Goal: Check status: Check status

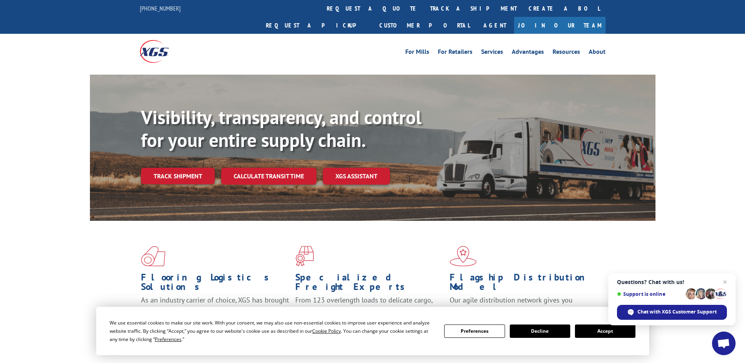
click at [424, 11] on link "track a shipment" at bounding box center [473, 8] width 99 height 17
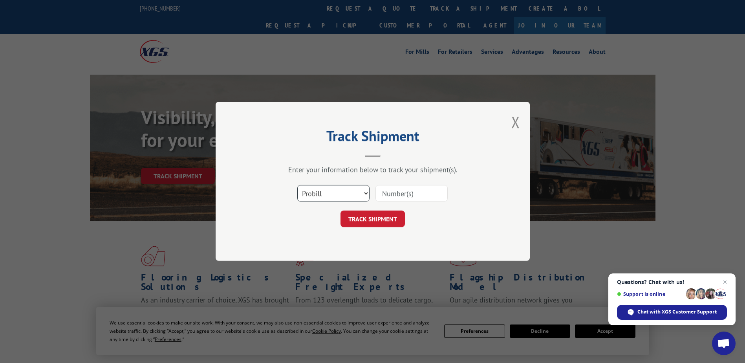
click at [330, 201] on select "Select category... Probill BOL PO" at bounding box center [333, 193] width 72 height 16
select select "bol"
click at [297, 185] on select "Select category... Probill BOL PO" at bounding box center [333, 193] width 72 height 16
click at [395, 199] on input at bounding box center [411, 193] width 72 height 16
type input "1645114"
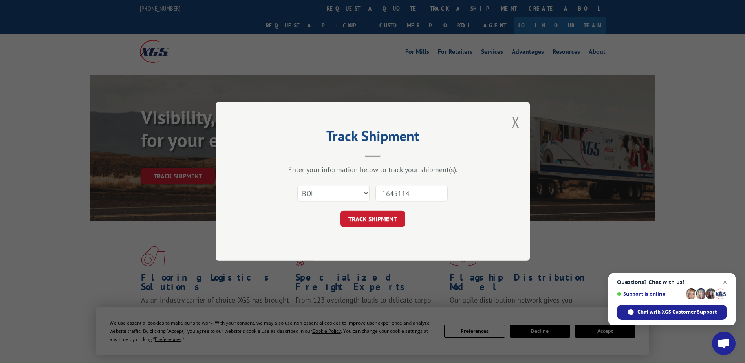
click button "TRACK SHIPMENT" at bounding box center [372, 219] width 64 height 16
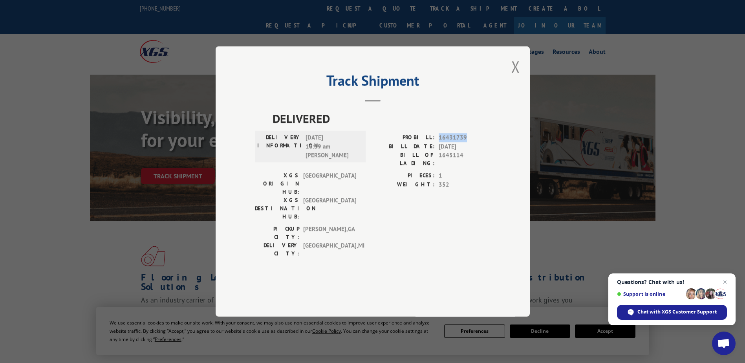
drag, startPoint x: 438, startPoint y: 153, endPoint x: 475, endPoint y: 153, distance: 36.9
click at [475, 142] on div "PROBILL: 16431739" at bounding box center [432, 137] width 118 height 9
drag, startPoint x: 475, startPoint y: 153, endPoint x: 458, endPoint y: 154, distance: 17.0
copy span "16431739"
click at [514, 77] on button "Close modal" at bounding box center [515, 66] width 9 height 21
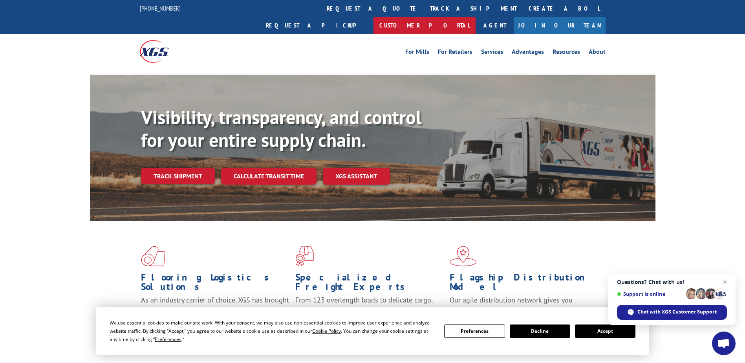
click at [476, 17] on link "Customer Portal" at bounding box center [424, 25] width 102 height 17
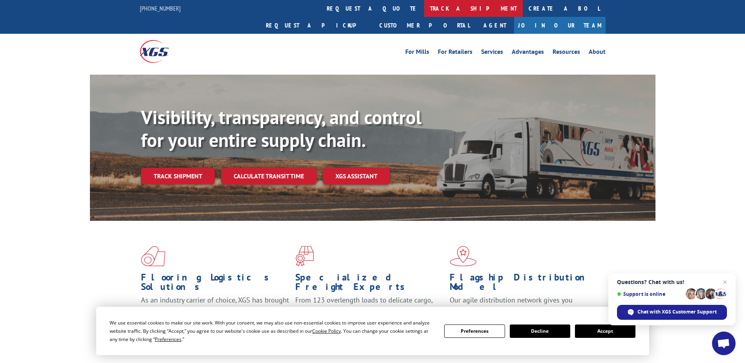
click at [424, 9] on link "track a shipment" at bounding box center [473, 8] width 99 height 17
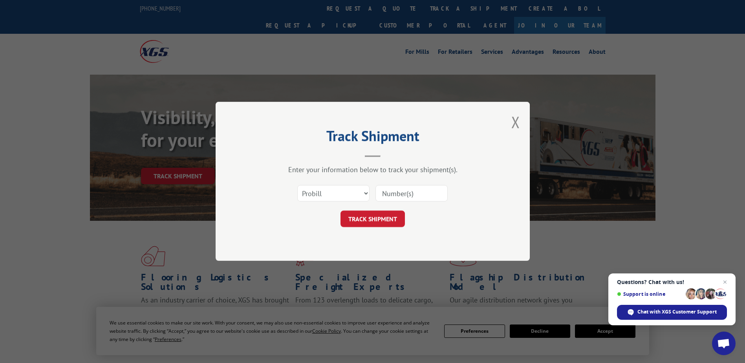
click at [344, 181] on div "Select category... Probill BOL PO" at bounding box center [373, 194] width 236 height 26
click at [345, 186] on select "Select category... Probill BOL PO" at bounding box center [333, 193] width 72 height 16
select select "bol"
click at [297, 185] on select "Select category... Probill BOL PO" at bounding box center [333, 193] width 72 height 16
click at [380, 192] on input at bounding box center [411, 193] width 72 height 16
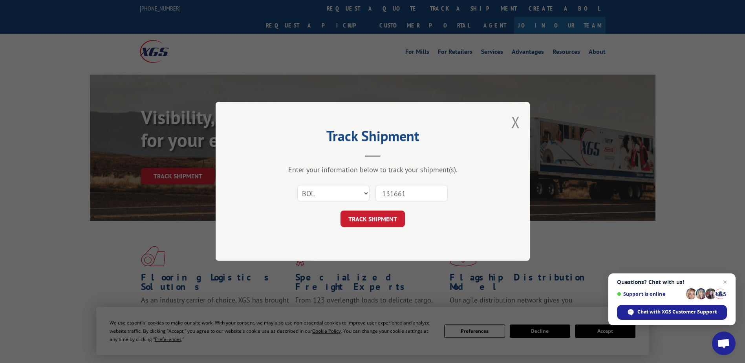
type input "1316613"
click button "TRACK SHIPMENT" at bounding box center [372, 219] width 64 height 16
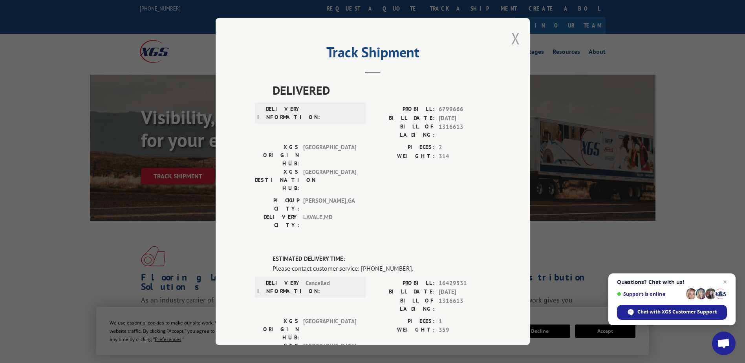
click at [516, 38] on button "Close modal" at bounding box center [515, 38] width 9 height 21
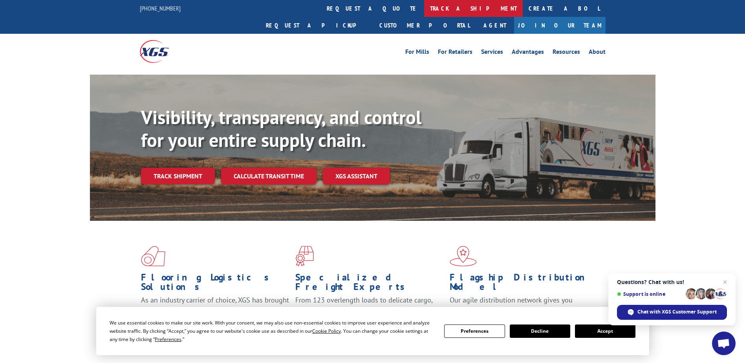
click at [424, 11] on link "track a shipment" at bounding box center [473, 8] width 99 height 17
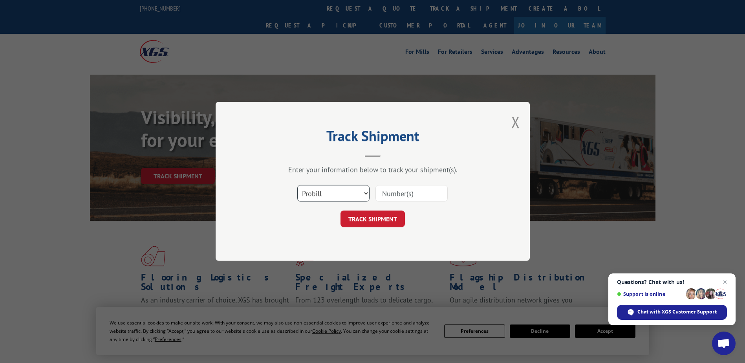
click at [344, 187] on select "Select category... Probill BOL PO" at bounding box center [333, 193] width 72 height 16
select select "bol"
click at [297, 185] on select "Select category... Probill BOL PO" at bounding box center [333, 193] width 72 height 16
click at [390, 192] on input at bounding box center [411, 193] width 72 height 16
type input "1316663"
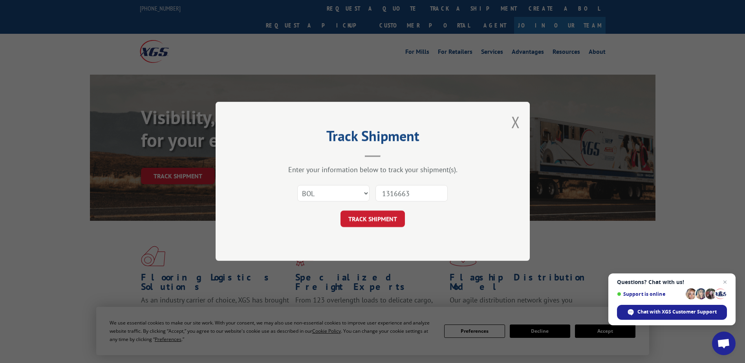
click button "TRACK SHIPMENT" at bounding box center [372, 219] width 64 height 16
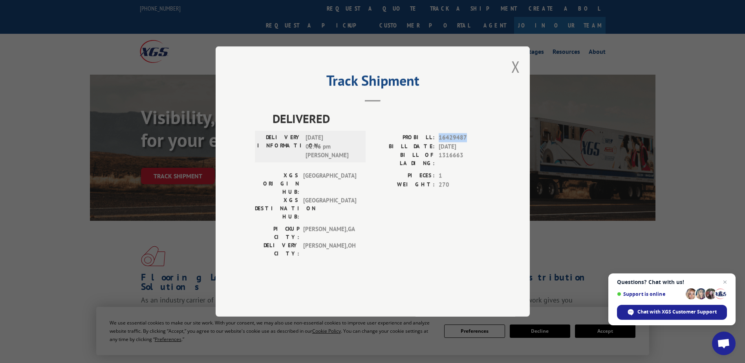
drag, startPoint x: 437, startPoint y: 159, endPoint x: 474, endPoint y: 157, distance: 36.2
click at [474, 142] on div "PROBILL: 16429487" at bounding box center [432, 137] width 118 height 9
drag, startPoint x: 474, startPoint y: 157, endPoint x: 437, endPoint y: 164, distance: 36.7
copy span "16429487"
click at [515, 77] on button "Close modal" at bounding box center [515, 66] width 9 height 21
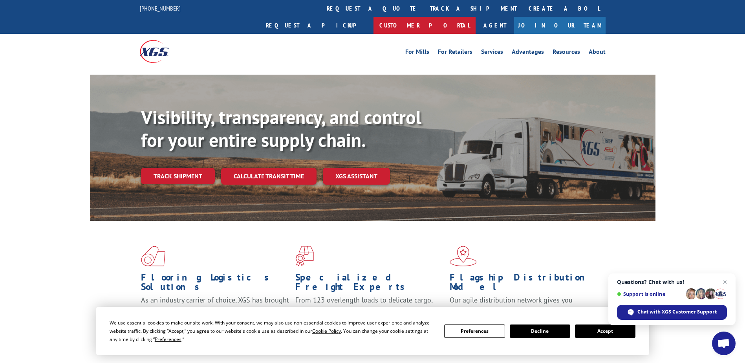
click at [476, 17] on link "Customer Portal" at bounding box center [424, 25] width 102 height 17
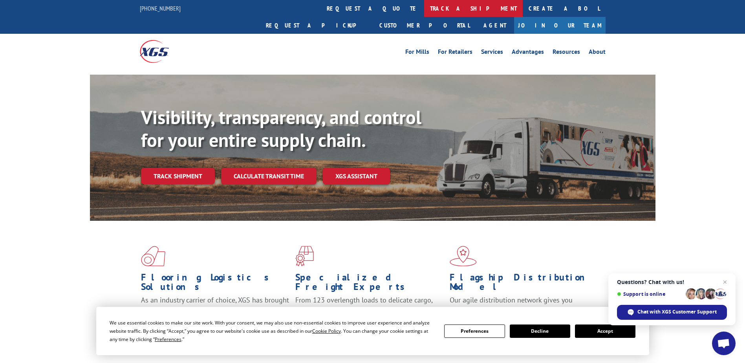
click at [424, 9] on link "track a shipment" at bounding box center [473, 8] width 99 height 17
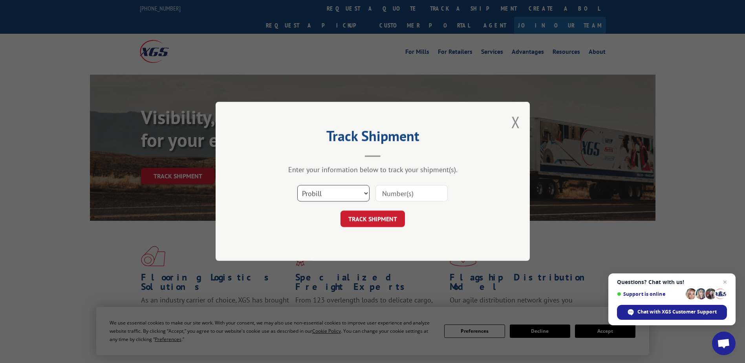
click at [338, 188] on select "Select category... Probill BOL PO" at bounding box center [333, 193] width 72 height 16
select select "bol"
click at [297, 185] on select "Select category... Probill BOL PO" at bounding box center [333, 193] width 72 height 16
click at [383, 194] on input at bounding box center [411, 193] width 72 height 16
type input "1675740"
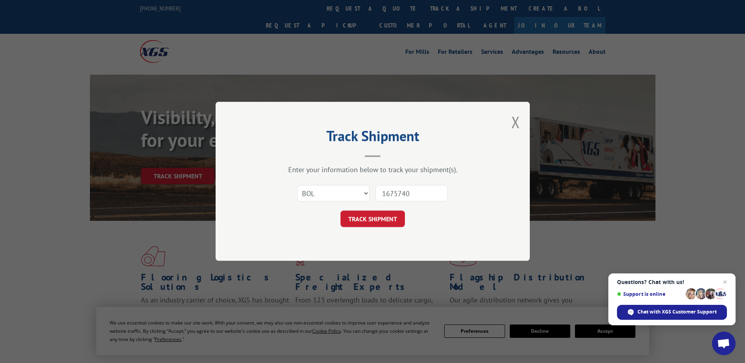
click button "TRACK SHIPMENT" at bounding box center [372, 219] width 64 height 16
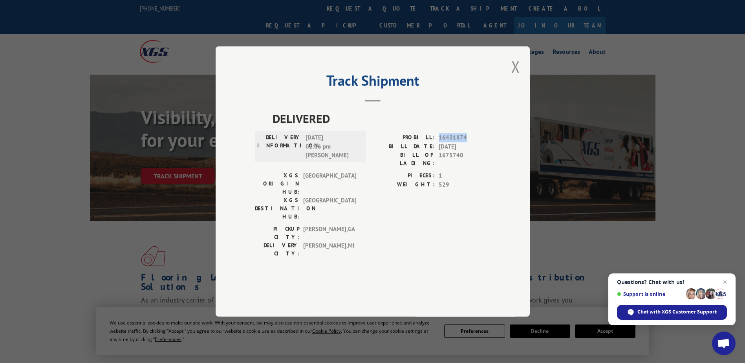
drag, startPoint x: 439, startPoint y: 159, endPoint x: 472, endPoint y: 157, distance: 33.4
click at [472, 142] on div "PROBILL: 16431874" at bounding box center [432, 137] width 118 height 9
drag, startPoint x: 472, startPoint y: 157, endPoint x: 444, endPoint y: 163, distance: 29.0
copy span "16431874"
click at [516, 77] on button "Close modal" at bounding box center [515, 66] width 9 height 21
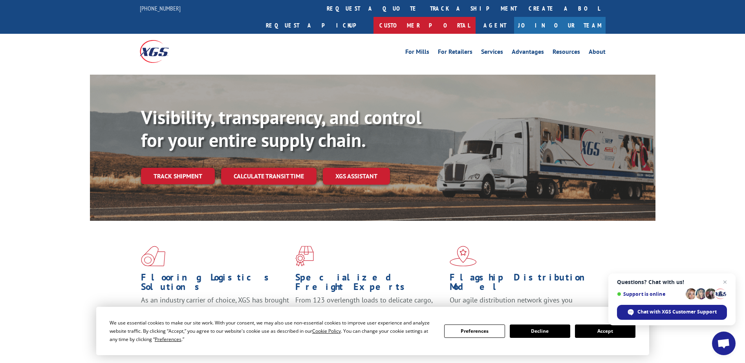
click at [476, 17] on link "Customer Portal" at bounding box center [424, 25] width 102 height 17
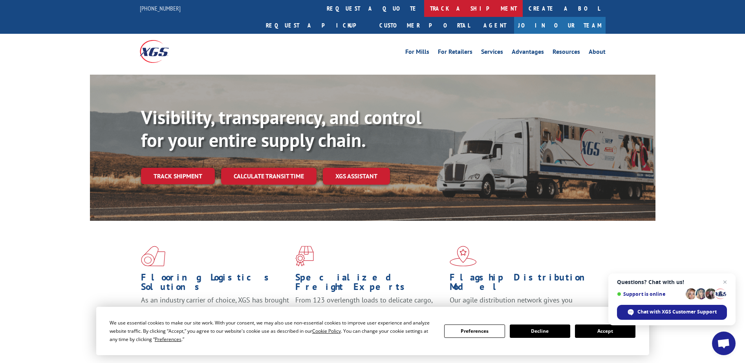
click at [424, 5] on link "track a shipment" at bounding box center [473, 8] width 99 height 17
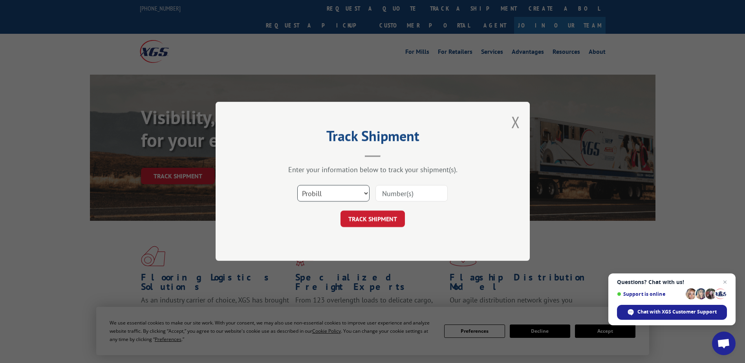
click at [307, 190] on select "Select category... Probill BOL PO" at bounding box center [333, 193] width 72 height 16
select select "bol"
click at [297, 185] on select "Select category... Probill BOL PO" at bounding box center [333, 193] width 72 height 16
click at [403, 192] on input at bounding box center [411, 193] width 72 height 16
type input "1335142"
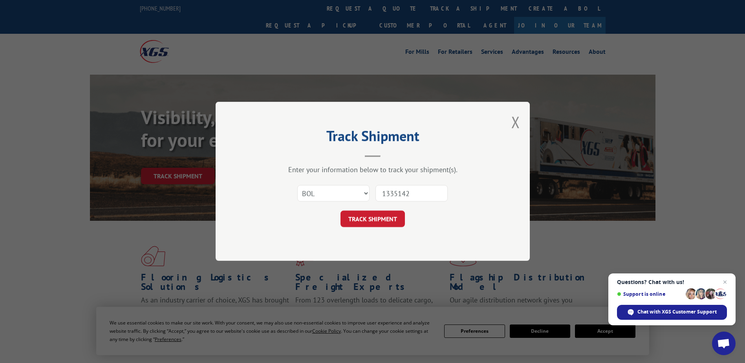
click button "TRACK SHIPMENT" at bounding box center [372, 219] width 64 height 16
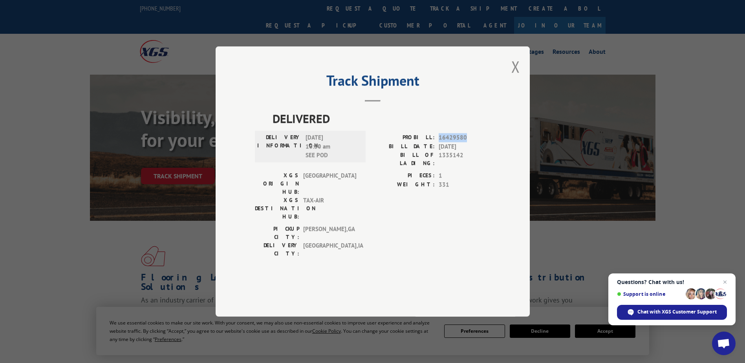
drag, startPoint x: 438, startPoint y: 157, endPoint x: 472, endPoint y: 154, distance: 34.6
click at [472, 142] on div "PROBILL: 16429580" at bounding box center [432, 137] width 118 height 9
drag, startPoint x: 472, startPoint y: 154, endPoint x: 461, endPoint y: 156, distance: 11.9
copy span "16429580"
click at [518, 77] on button "Close modal" at bounding box center [515, 66] width 9 height 21
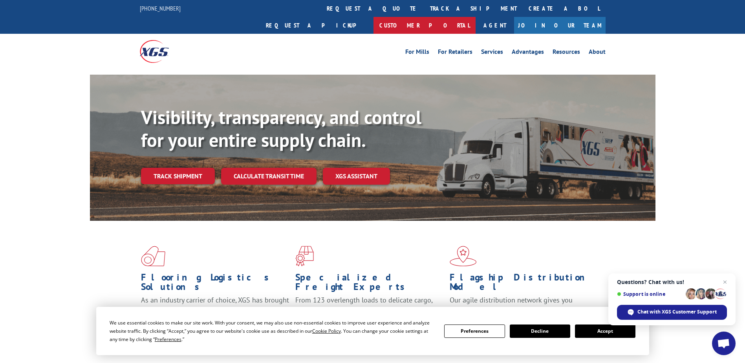
click at [476, 17] on link "Customer Portal" at bounding box center [424, 25] width 102 height 17
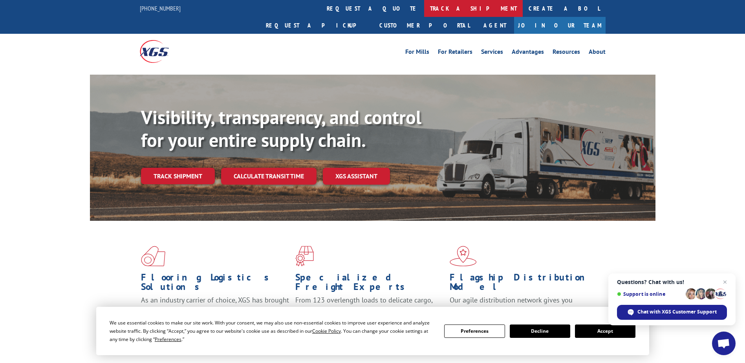
click at [424, 5] on link "track a shipment" at bounding box center [473, 8] width 99 height 17
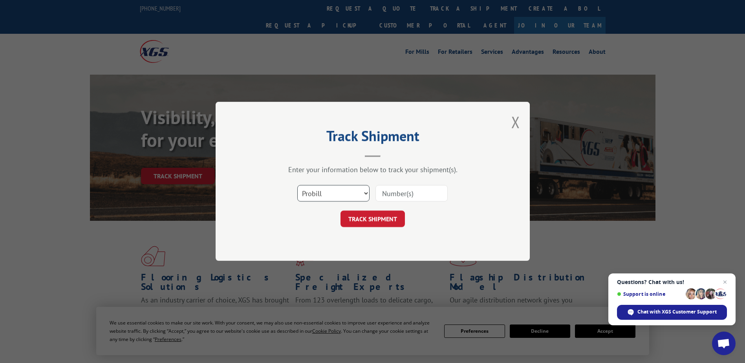
click at [339, 191] on select "Select category... Probill BOL PO" at bounding box center [333, 193] width 72 height 16
select select "bol"
click at [297, 185] on select "Select category... Probill BOL PO" at bounding box center [333, 193] width 72 height 16
click at [394, 198] on input at bounding box center [411, 193] width 72 height 16
type input "1711118"
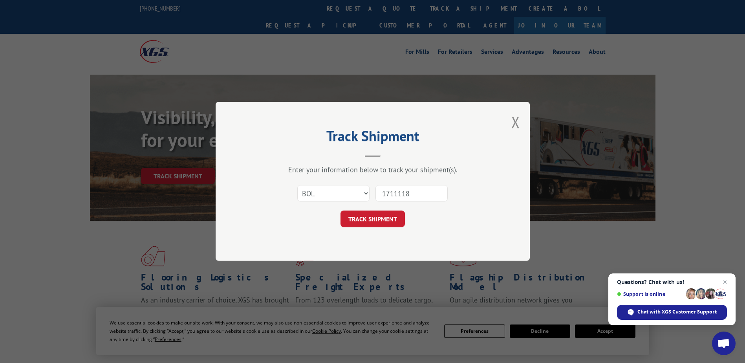
click button "TRACK SHIPMENT" at bounding box center [372, 219] width 64 height 16
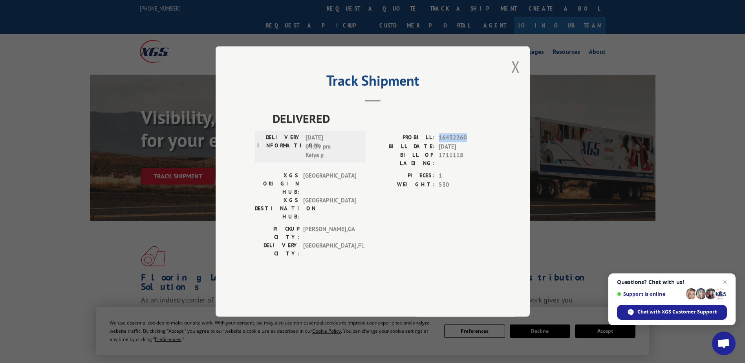
drag, startPoint x: 438, startPoint y: 159, endPoint x: 470, endPoint y: 162, distance: 31.9
click at [470, 142] on div "PROBILL: 16432260" at bounding box center [432, 137] width 118 height 9
drag, startPoint x: 470, startPoint y: 162, endPoint x: 454, endPoint y: 161, distance: 16.1
copy span "16432260"
click at [520, 86] on div "Track Shipment DELIVERED DELIVERY INFORMATION: [DATE] 04:09 pm Keiya p PROBILL:…" at bounding box center [373, 181] width 314 height 270
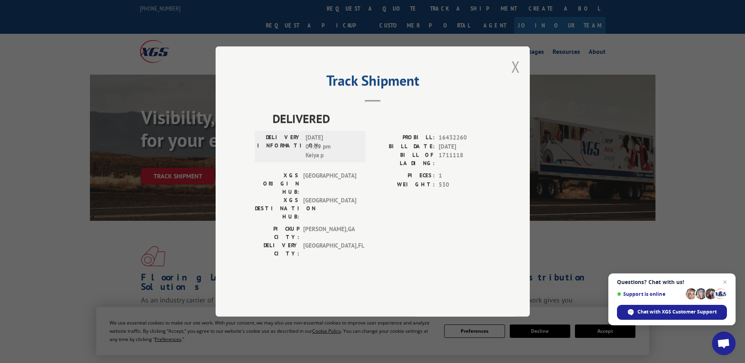
click at [514, 77] on button "Close modal" at bounding box center [515, 66] width 9 height 21
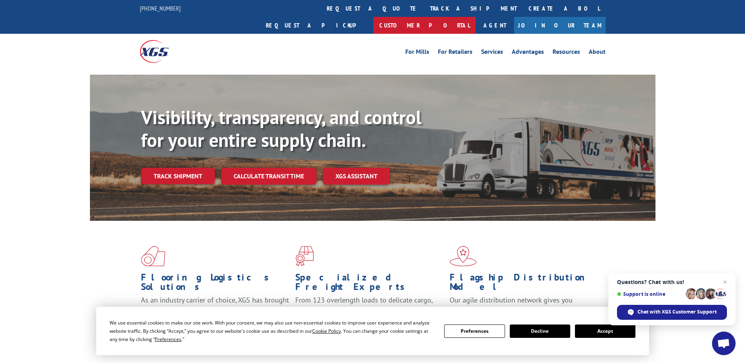
click at [476, 17] on link "Customer Portal" at bounding box center [424, 25] width 102 height 17
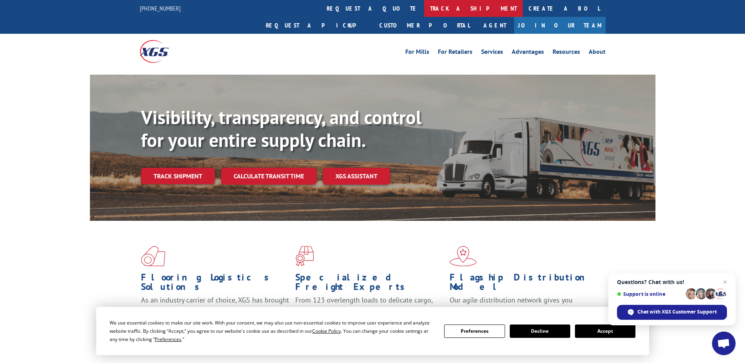
click at [424, 13] on link "track a shipment" at bounding box center [473, 8] width 99 height 17
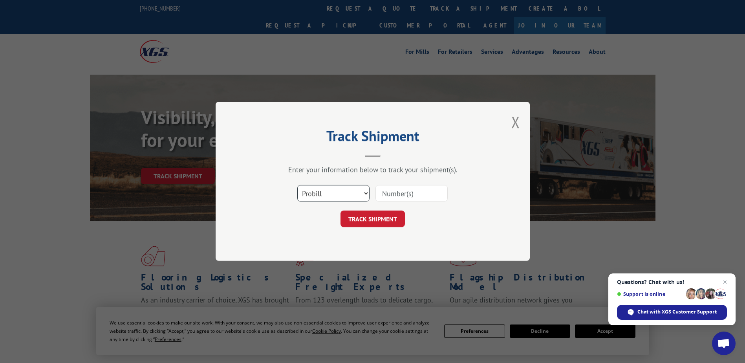
click at [328, 194] on select "Select category... Probill BOL PO" at bounding box center [333, 193] width 72 height 16
select select "bol"
click at [297, 185] on select "Select category... Probill BOL PO" at bounding box center [333, 193] width 72 height 16
drag, startPoint x: 388, startPoint y: 196, endPoint x: 387, endPoint y: 202, distance: 6.8
click at [388, 201] on input at bounding box center [411, 193] width 72 height 16
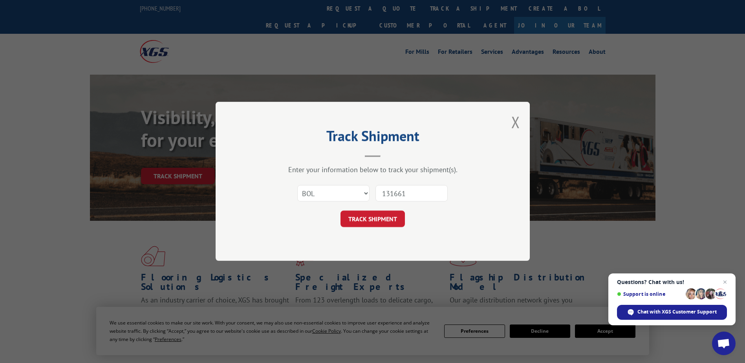
type input "1316613"
click button "TRACK SHIPMENT" at bounding box center [372, 219] width 64 height 16
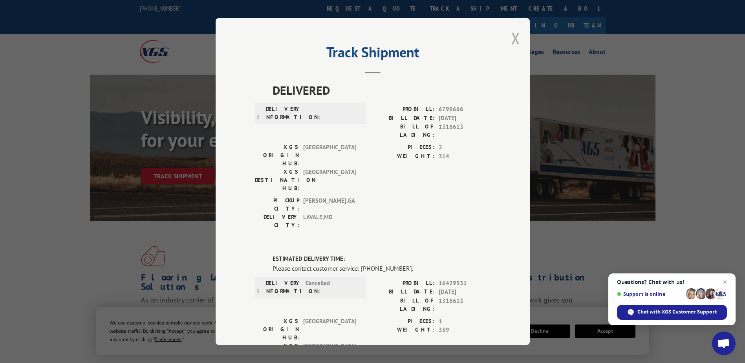
click at [511, 40] on button "Close modal" at bounding box center [515, 38] width 9 height 21
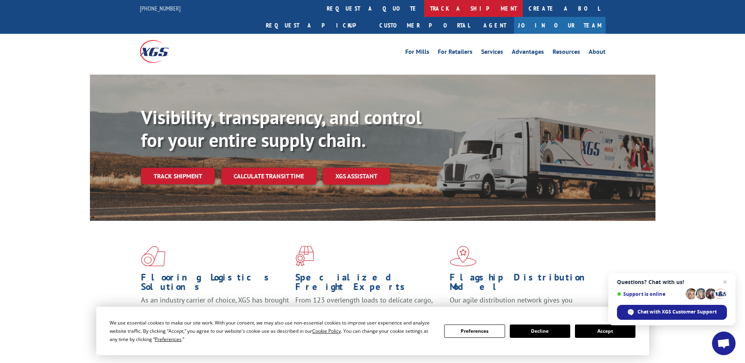
click at [424, 11] on link "track a shipment" at bounding box center [473, 8] width 99 height 17
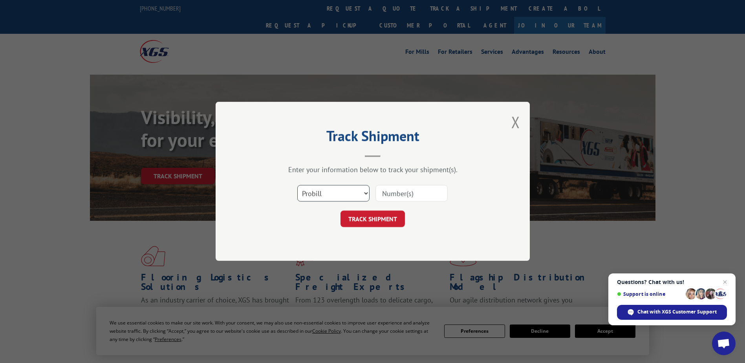
click at [333, 193] on select "Select category... Probill BOL PO" at bounding box center [333, 193] width 72 height 16
select select "bol"
click at [297, 185] on select "Select category... Probill BOL PO" at bounding box center [333, 193] width 72 height 16
click at [383, 191] on input at bounding box center [411, 193] width 72 height 16
type input "1353964"
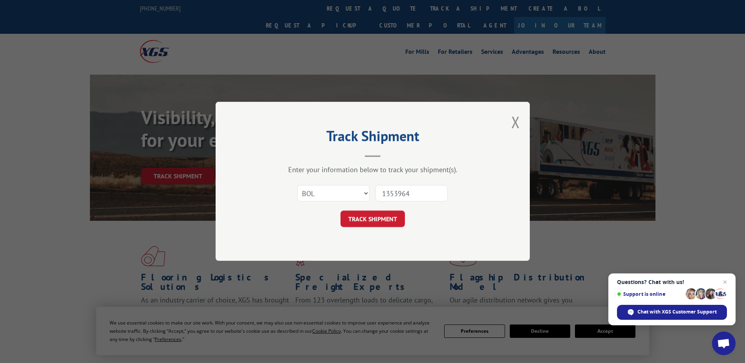
click button "TRACK SHIPMENT" at bounding box center [372, 219] width 64 height 16
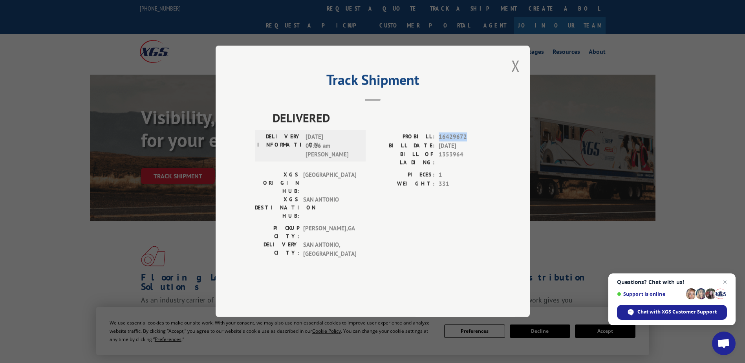
drag, startPoint x: 437, startPoint y: 158, endPoint x: 468, endPoint y: 159, distance: 31.0
click at [468, 142] on div "PROBILL: 16429672" at bounding box center [432, 137] width 118 height 9
drag, startPoint x: 468, startPoint y: 159, endPoint x: 454, endPoint y: 160, distance: 14.6
copy span "16429672"
click at [520, 86] on div "Track Shipment DELIVERED DELIVERY INFORMATION: [DATE] 09:16 am T [PERSON_NAME]:…" at bounding box center [373, 181] width 314 height 271
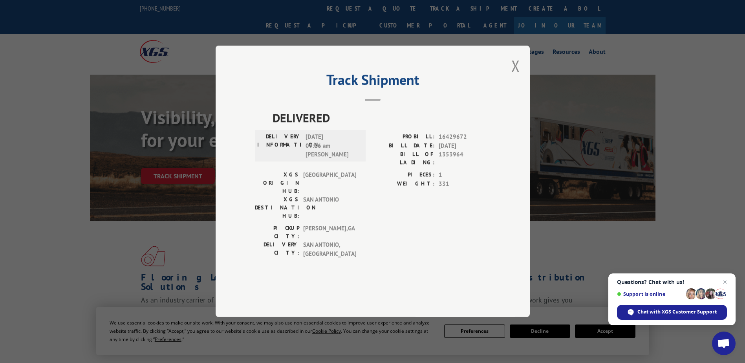
click at [520, 93] on div "Track Shipment DELIVERED DELIVERY INFORMATION: [DATE] 09:16 am T [PERSON_NAME]:…" at bounding box center [373, 181] width 314 height 271
click at [516, 76] on button "Close modal" at bounding box center [515, 65] width 9 height 21
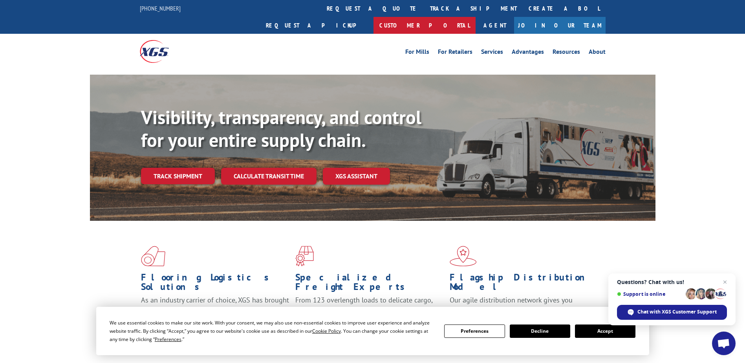
click at [476, 17] on link "Customer Portal" at bounding box center [424, 25] width 102 height 17
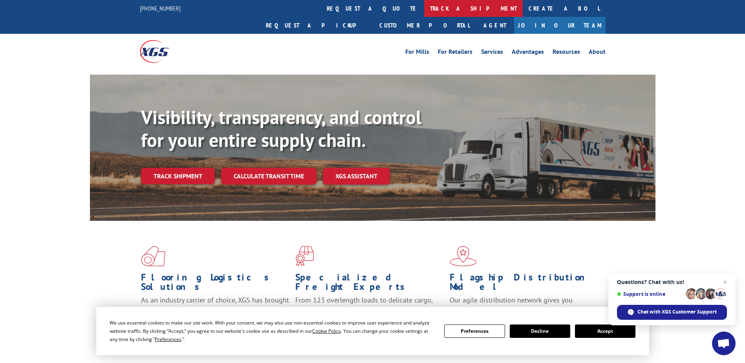
click at [424, 12] on link "track a shipment" at bounding box center [473, 8] width 99 height 17
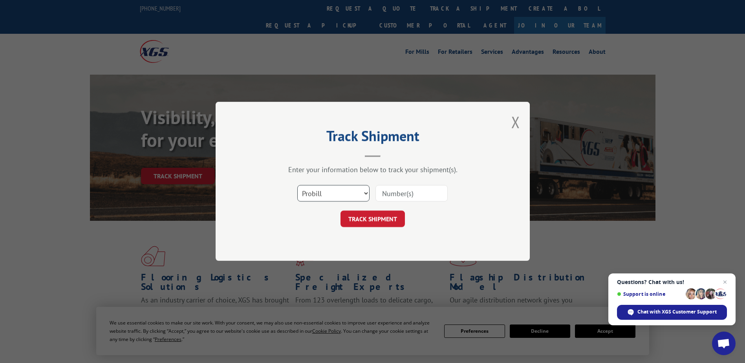
click at [325, 196] on select "Select category... Probill BOL PO" at bounding box center [333, 193] width 72 height 16
select select "bol"
click at [297, 185] on select "Select category... Probill BOL PO" at bounding box center [333, 193] width 72 height 16
drag, startPoint x: 391, startPoint y: 195, endPoint x: 391, endPoint y: 200, distance: 4.7
click at [391, 200] on input at bounding box center [411, 193] width 72 height 16
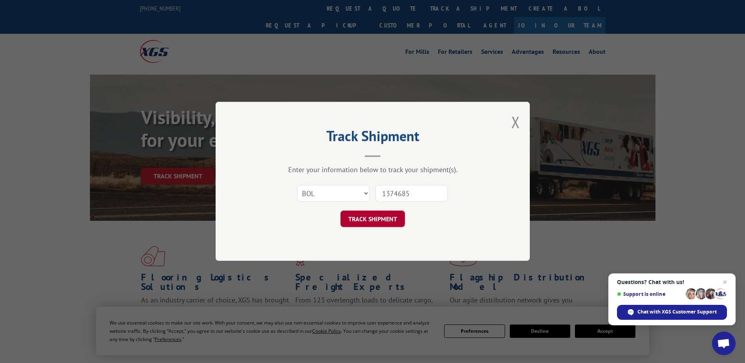
type input "1374685"
click at [378, 220] on button "TRACK SHIPMENT" at bounding box center [372, 219] width 64 height 16
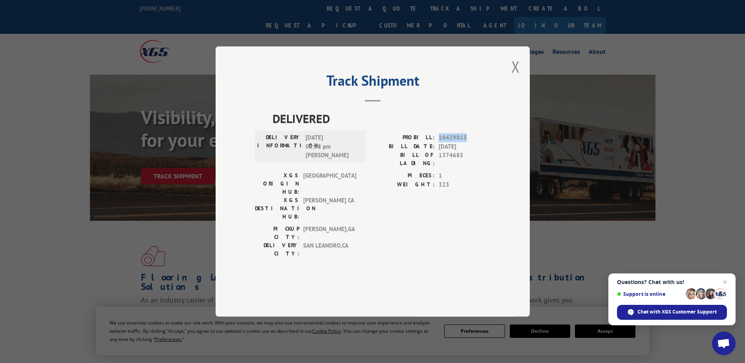
drag, startPoint x: 437, startPoint y: 162, endPoint x: 476, endPoint y: 162, distance: 38.5
click at [476, 142] on div "PROBILL: 16429815" at bounding box center [432, 137] width 118 height 9
drag, startPoint x: 476, startPoint y: 162, endPoint x: 456, endPoint y: 157, distance: 19.7
copy span "16429815"
click at [514, 77] on button "Close modal" at bounding box center [515, 66] width 9 height 21
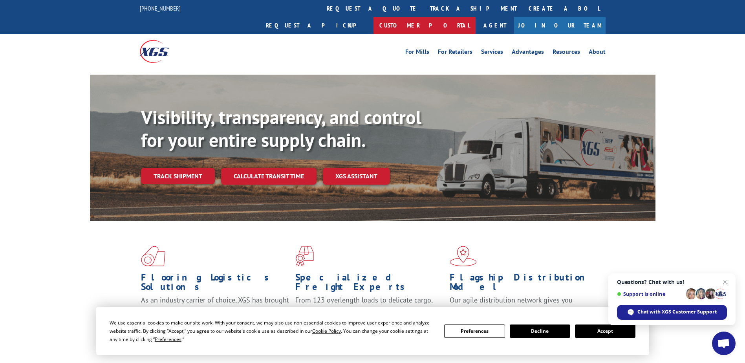
click at [476, 17] on link "Customer Portal" at bounding box center [424, 25] width 102 height 17
